Goal: Check status: Check status

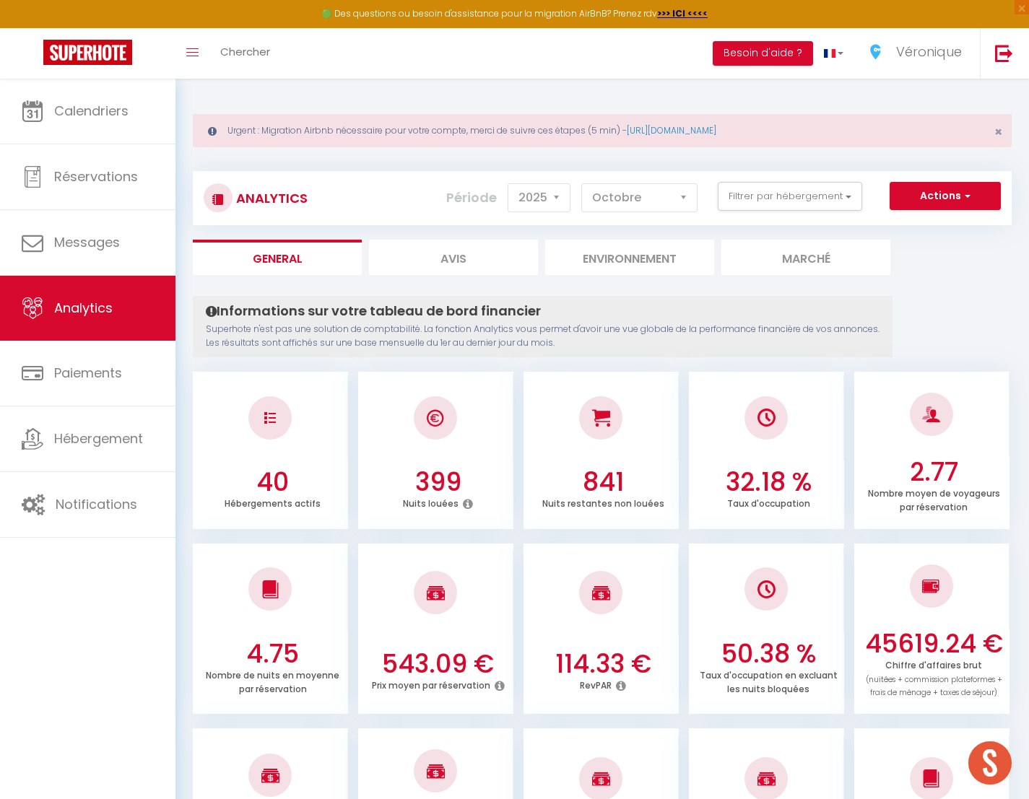
select select "2025"
select select "10"
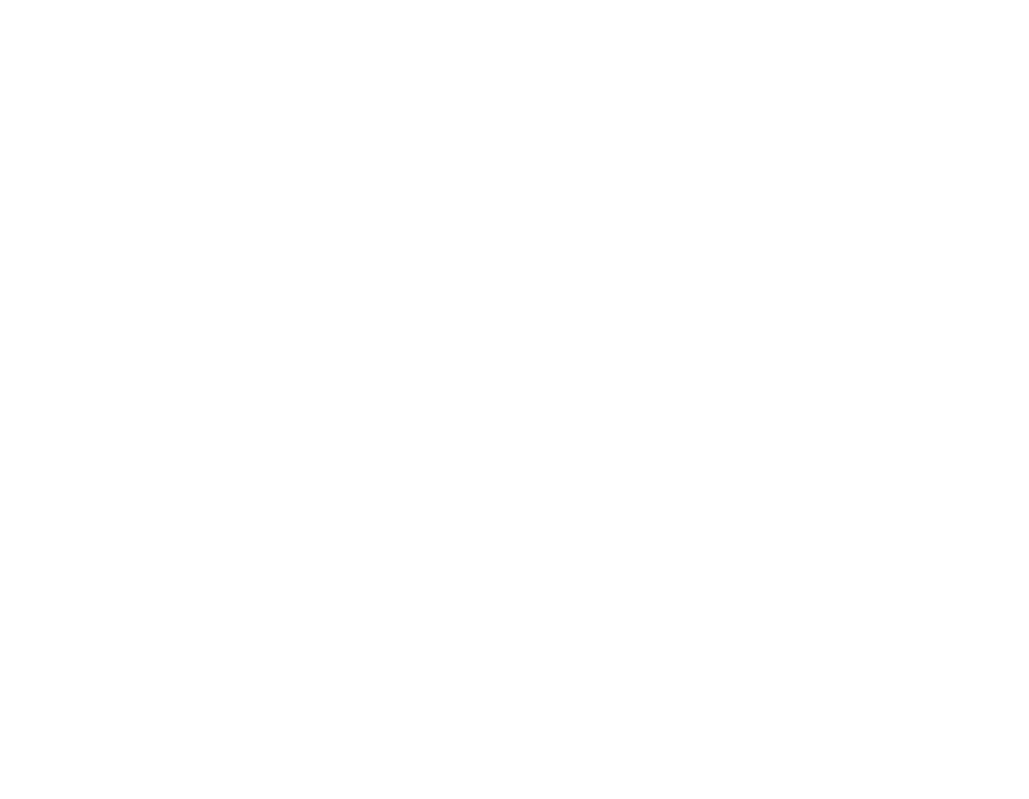
select select "2025"
select select "10"
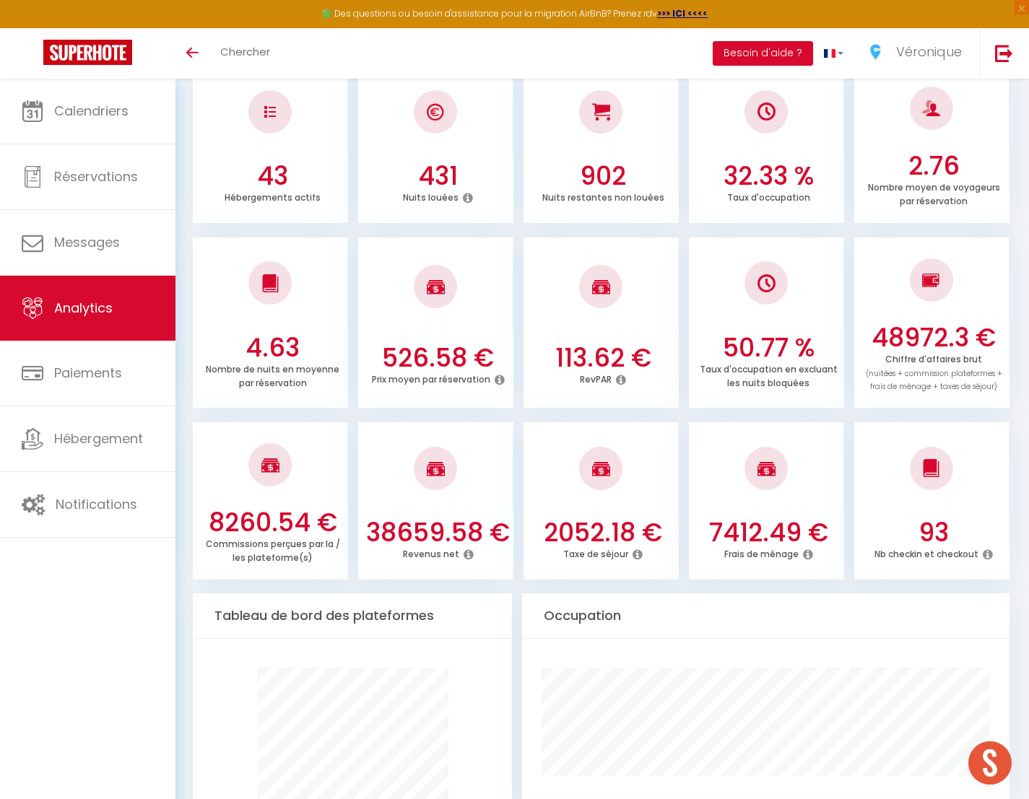
scroll to position [534, 0]
